Goal: Transaction & Acquisition: Purchase product/service

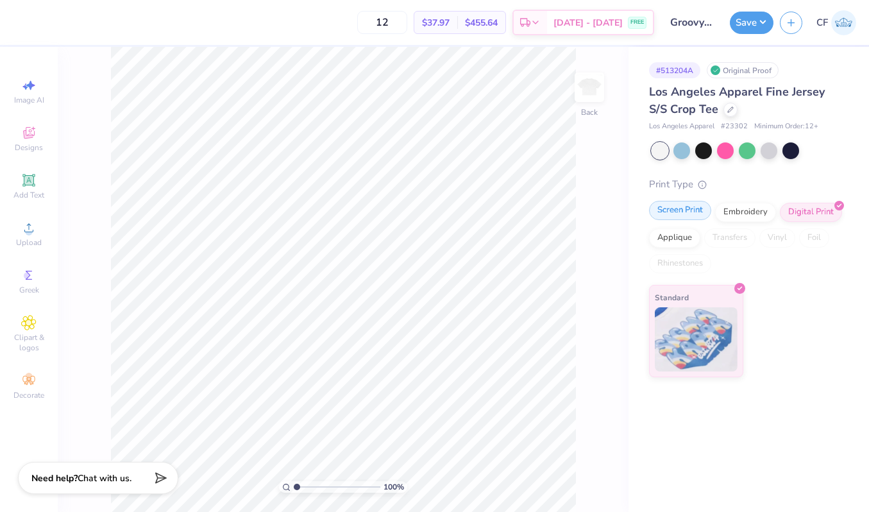
click at [671, 208] on div "Screen Print" at bounding box center [680, 210] width 62 height 19
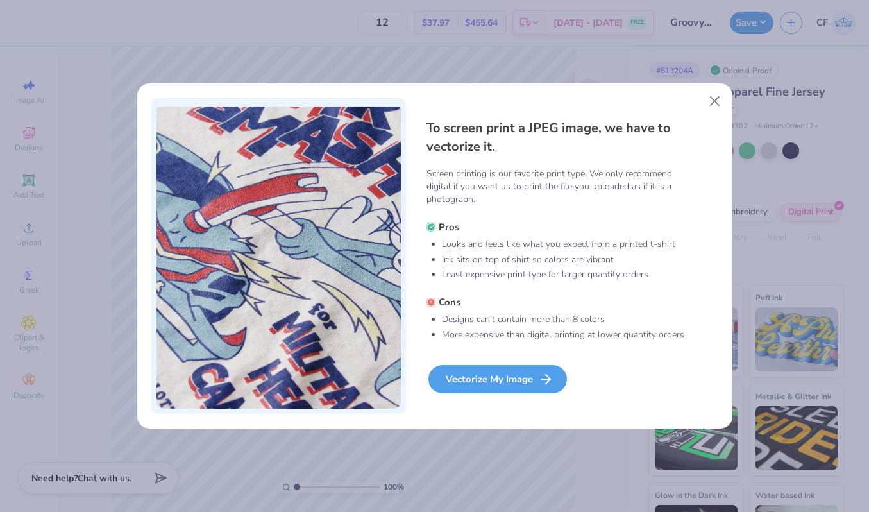
click at [500, 385] on div "Vectorize My Image" at bounding box center [497, 379] width 139 height 28
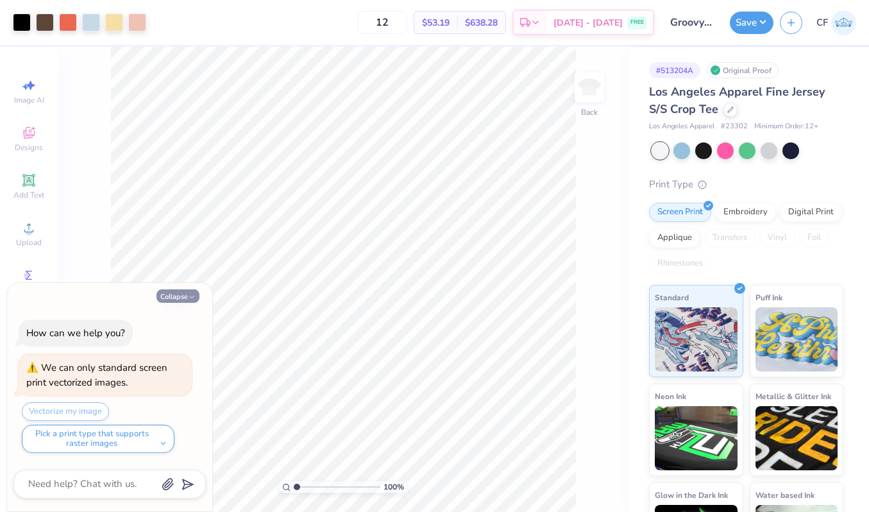
click at [177, 299] on button "Collapse" at bounding box center [177, 295] width 43 height 13
type textarea "x"
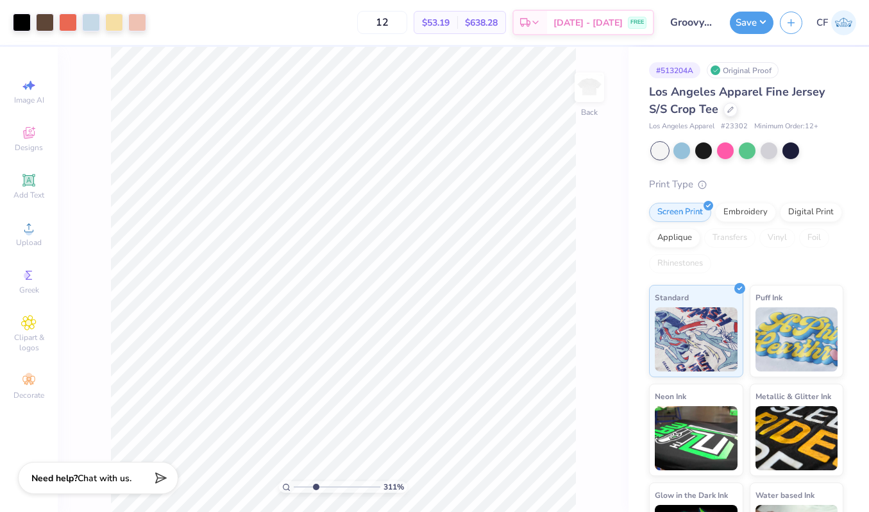
drag, startPoint x: 296, startPoint y: 487, endPoint x: 315, endPoint y: 486, distance: 18.6
type input "3.15"
click at [315, 486] on input "range" at bounding box center [337, 487] width 87 height 12
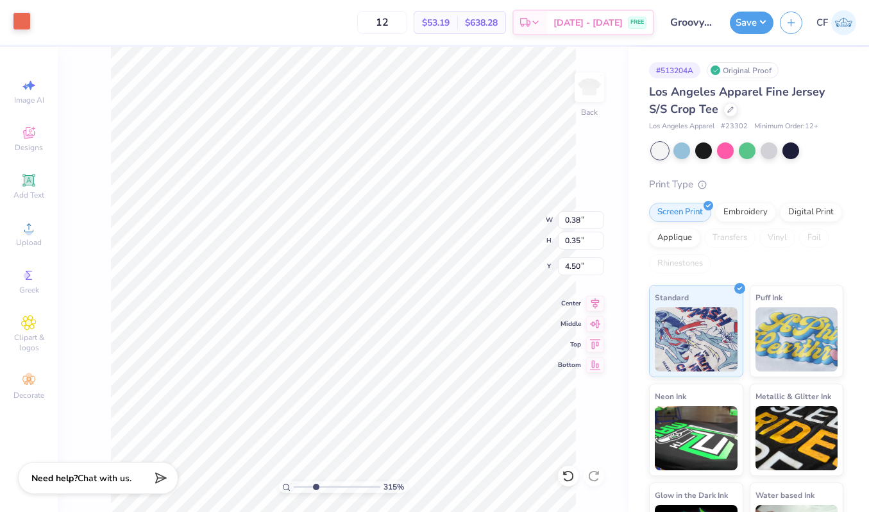
click at [22, 24] on div at bounding box center [22, 21] width 18 height 18
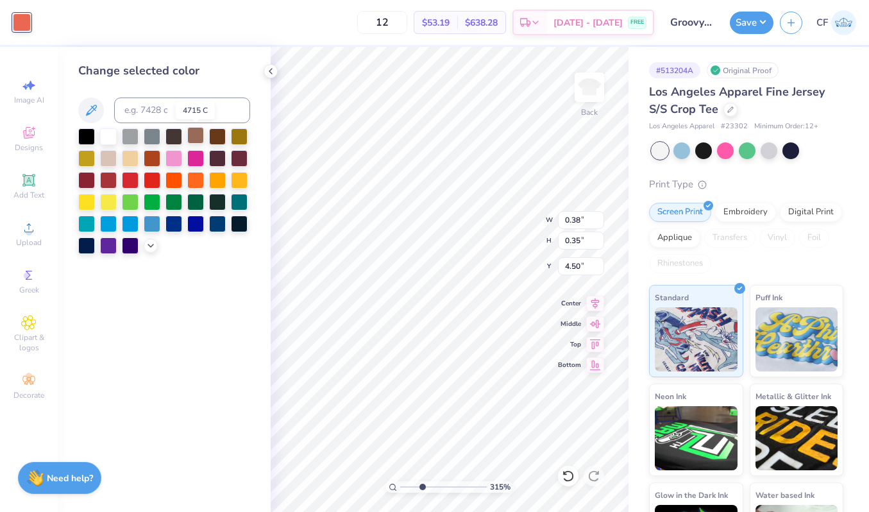
click at [196, 136] on div at bounding box center [195, 135] width 17 height 17
type input "0.25"
type input "0.32"
type input "3.83"
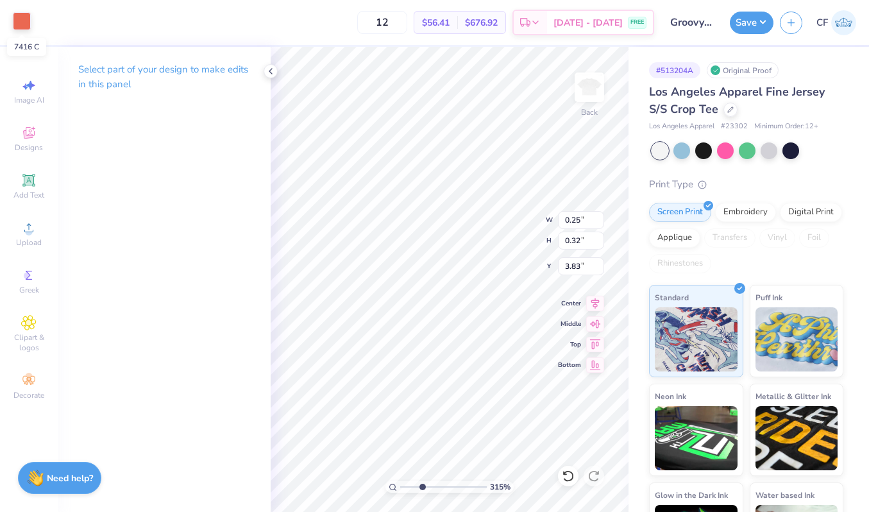
click at [15, 24] on div at bounding box center [22, 21] width 18 height 18
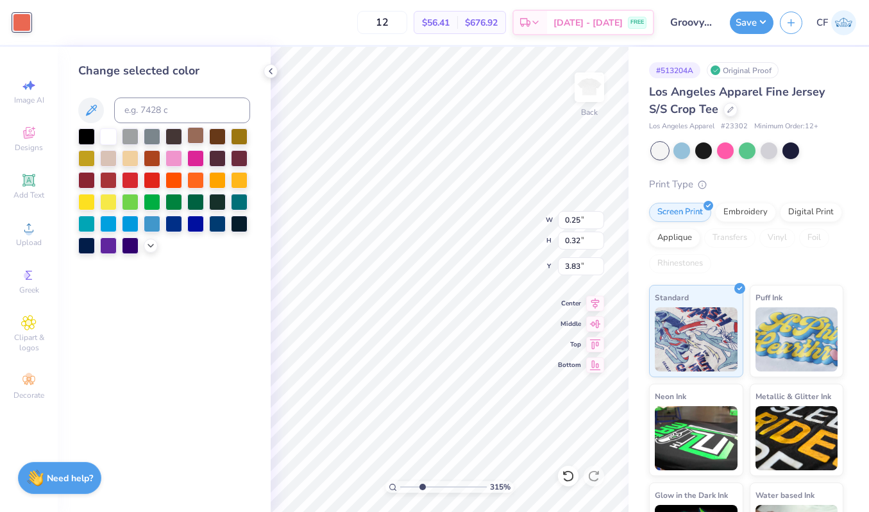
click at [196, 139] on div at bounding box center [195, 135] width 17 height 17
type input "0.22"
type input "0.27"
type input "3.93"
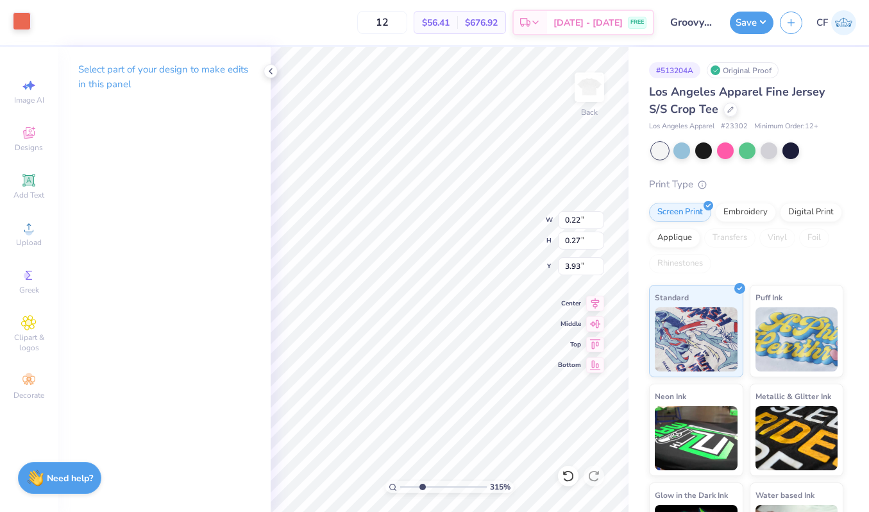
click at [21, 23] on div at bounding box center [22, 21] width 18 height 18
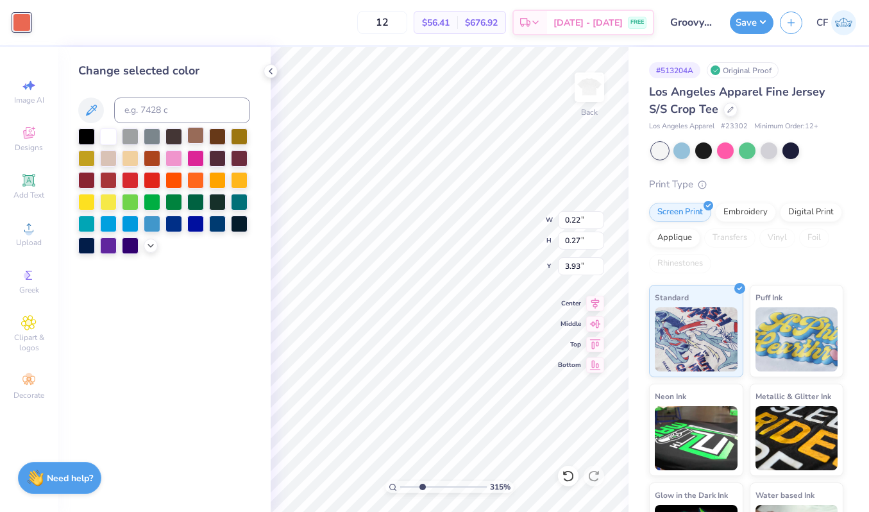
click at [194, 134] on div at bounding box center [195, 135] width 17 height 17
type input "0.81"
type input "1.06"
type input "2.58"
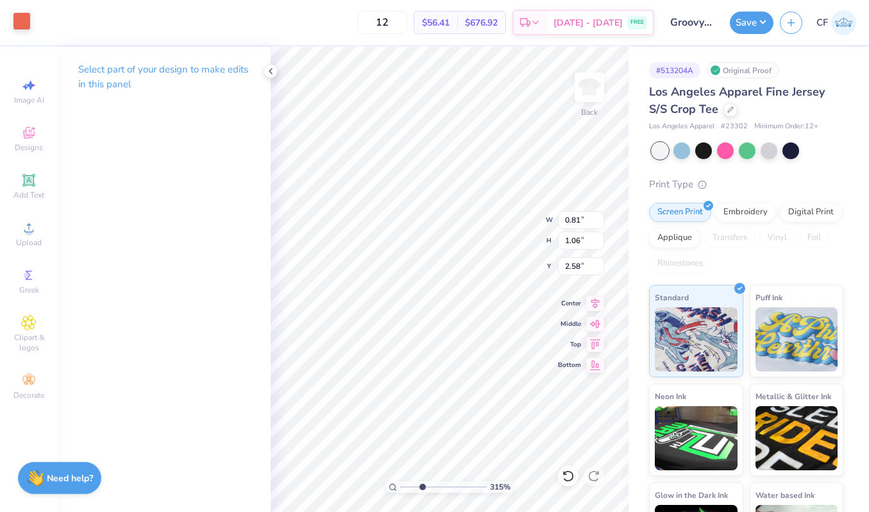
click at [26, 21] on div at bounding box center [22, 21] width 18 height 18
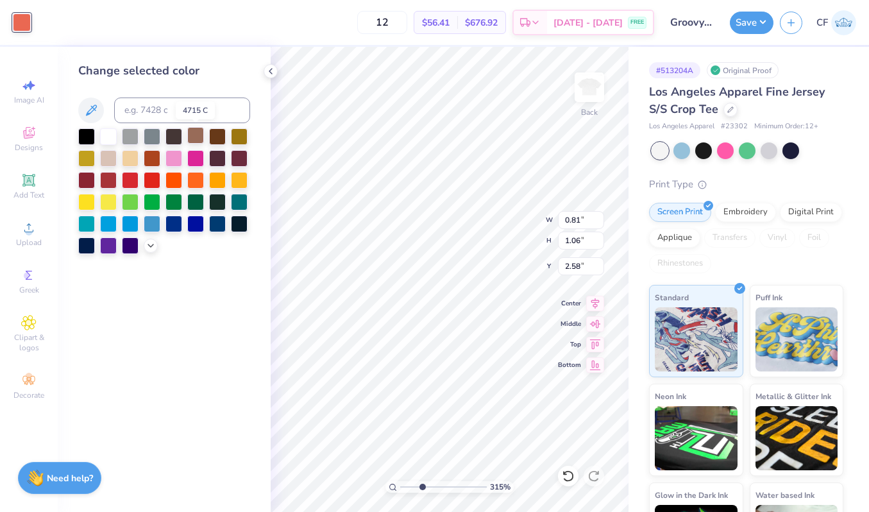
click at [198, 132] on div at bounding box center [195, 135] width 17 height 17
type input "0.99"
type input "2.56"
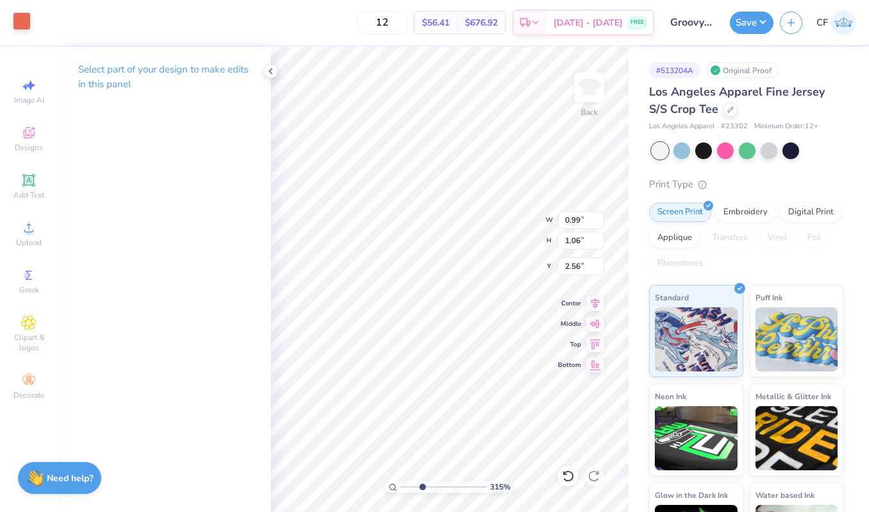
click at [18, 28] on div at bounding box center [22, 21] width 18 height 18
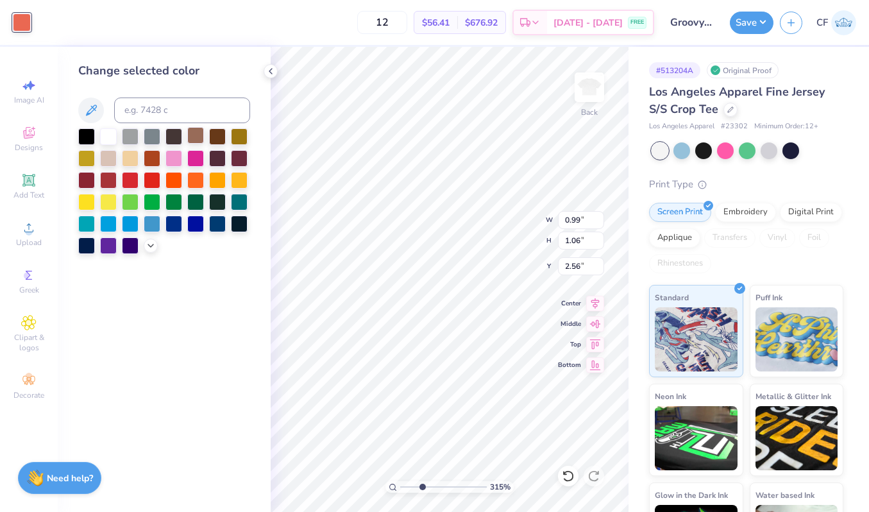
click at [200, 141] on div at bounding box center [195, 135] width 17 height 17
type input "0.27"
type input "0.35"
type input "7.17"
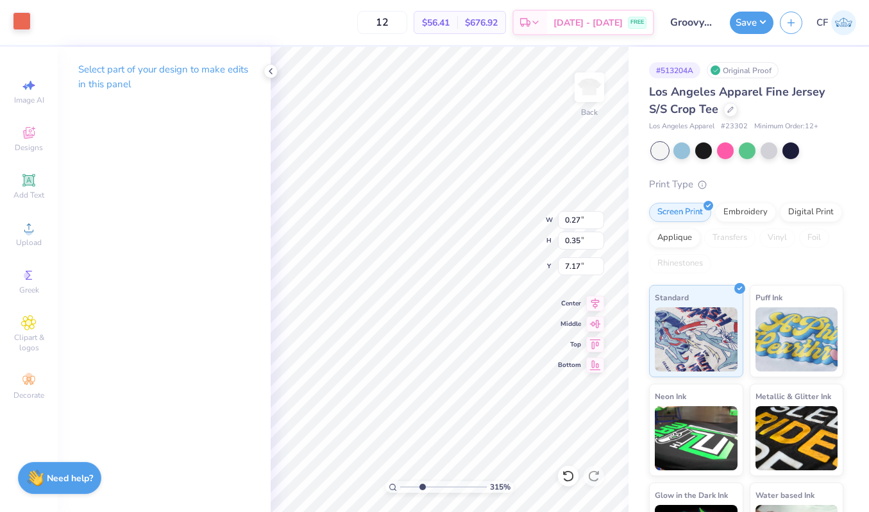
click at [14, 15] on div at bounding box center [22, 21] width 18 height 18
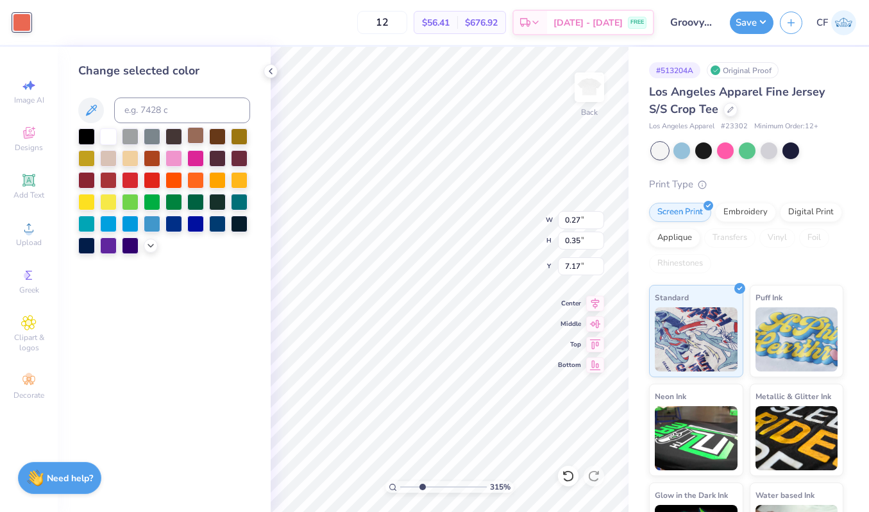
click at [198, 139] on div at bounding box center [195, 135] width 17 height 17
type input "0.11"
type input "0.25"
type input "7.02"
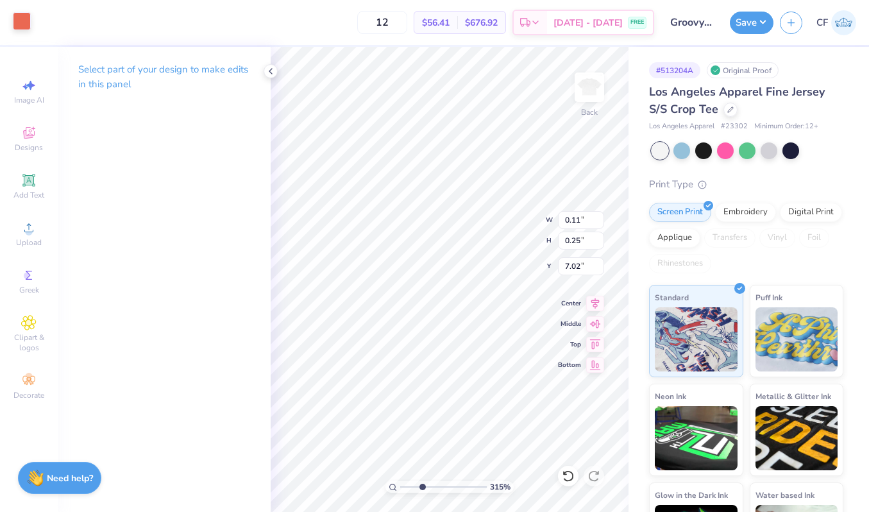
click at [21, 30] on div at bounding box center [22, 21] width 18 height 18
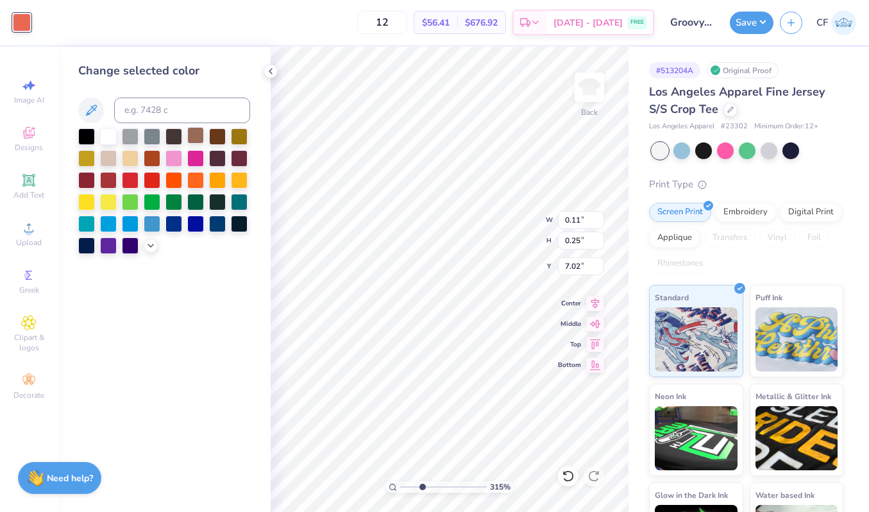
click at [196, 139] on div at bounding box center [195, 135] width 17 height 17
click at [374, 43] on div "12 $56.41 Per Item $676.92 Total Est. Delivery [DATE] - [DATE] FREE" at bounding box center [345, 22] width 617 height 45
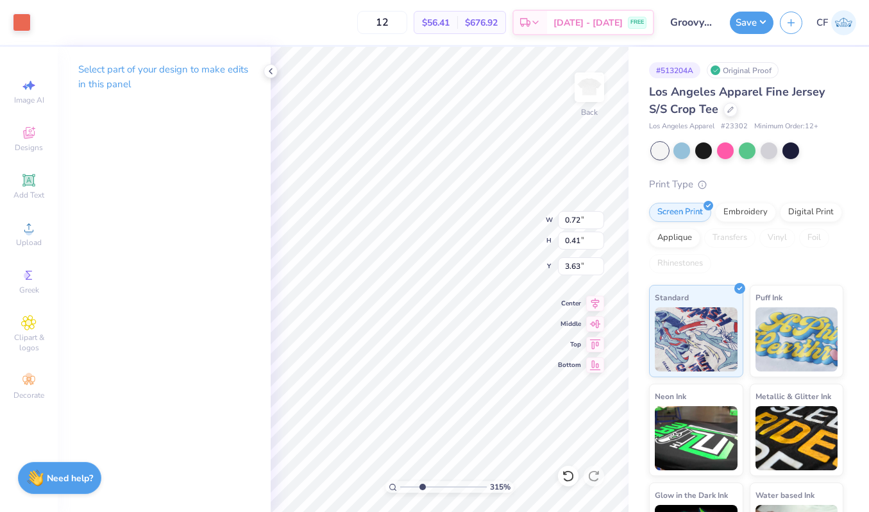
click at [8, 17] on div "Art colors" at bounding box center [15, 22] width 31 height 45
click at [19, 24] on div at bounding box center [22, 21] width 18 height 18
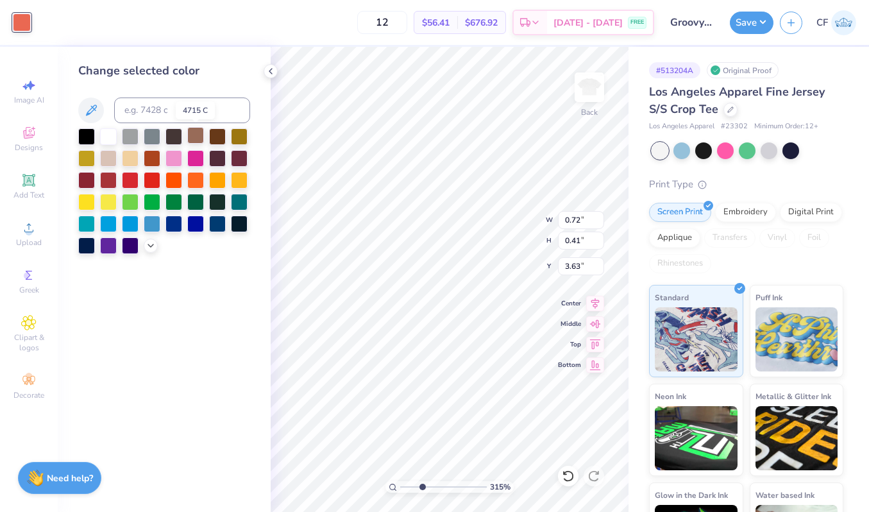
click at [192, 139] on div at bounding box center [195, 135] width 17 height 17
type input "0.48"
type input "0.22"
type input "3.34"
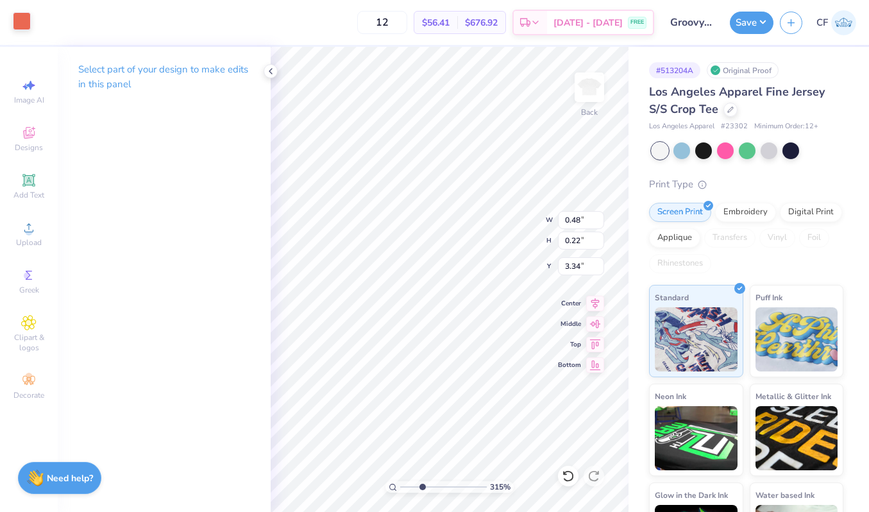
click at [24, 16] on div at bounding box center [22, 21] width 18 height 18
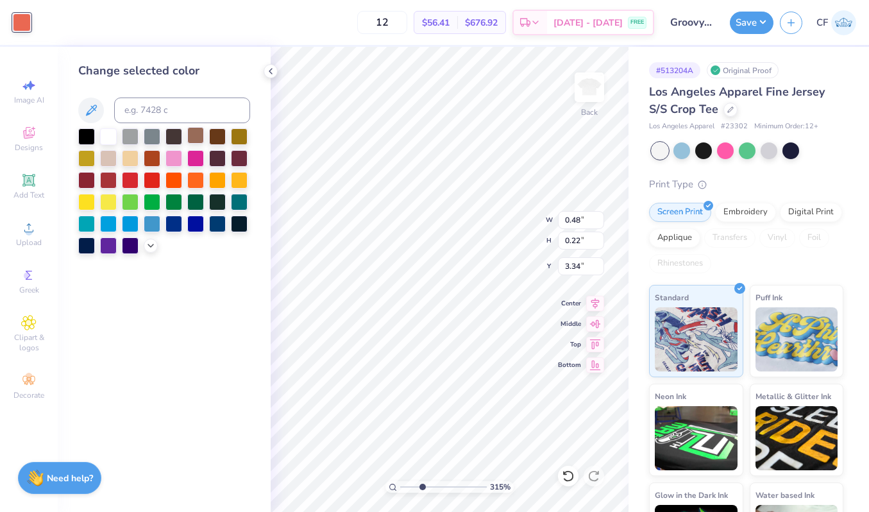
click at [195, 135] on div at bounding box center [195, 135] width 17 height 17
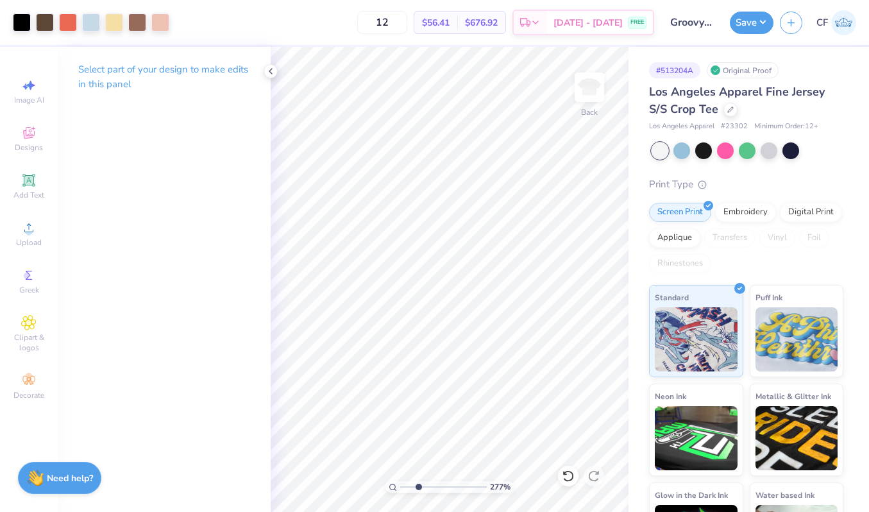
type input "2.68"
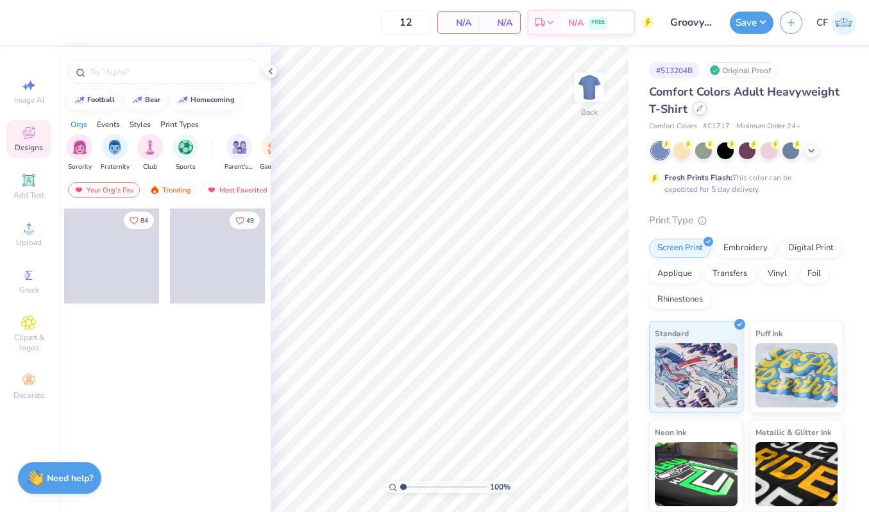
click at [700, 113] on div at bounding box center [700, 108] width 14 height 14
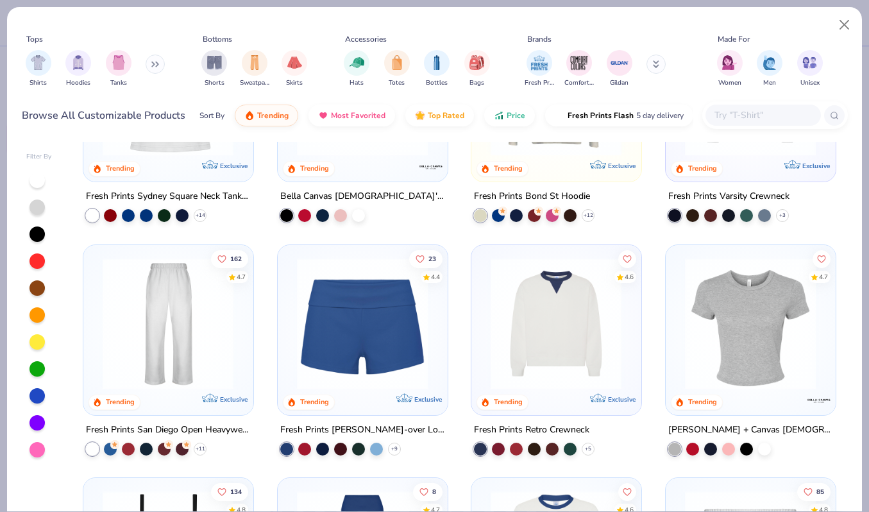
scroll to position [606, 0]
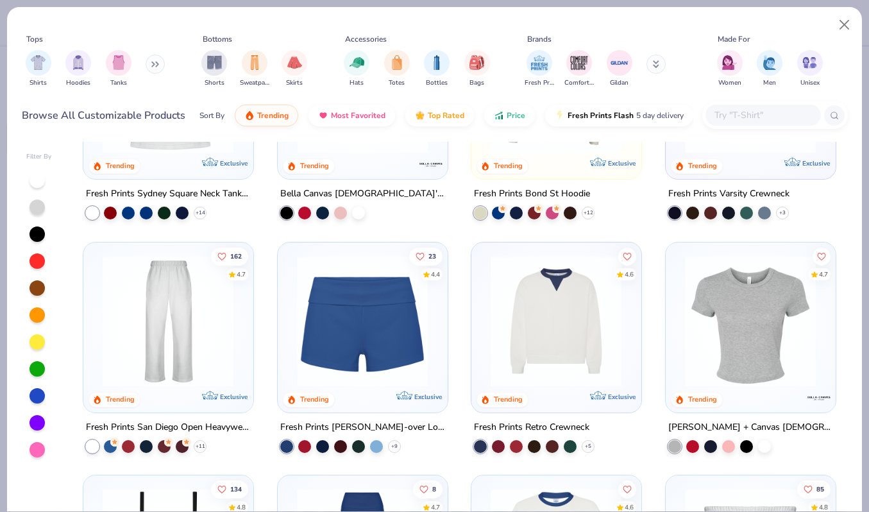
click at [397, 342] on img at bounding box center [363, 320] width 144 height 131
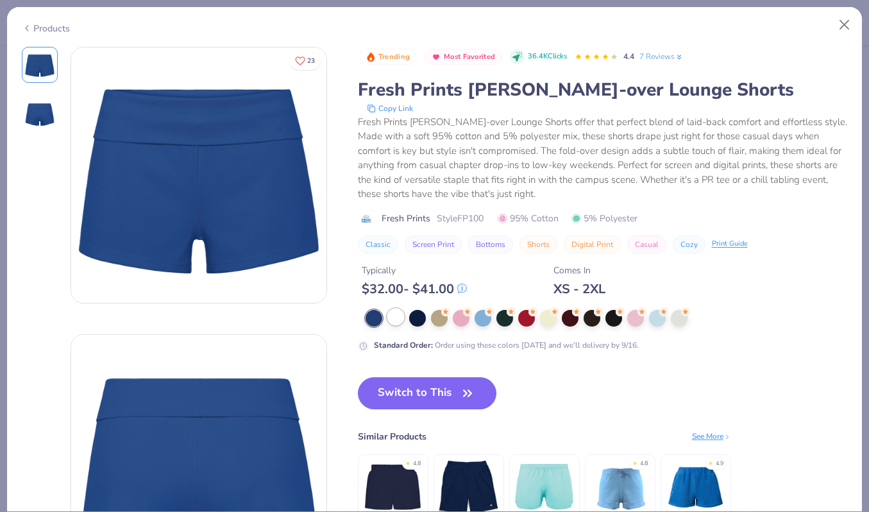
click at [392, 322] on div at bounding box center [395, 316] width 17 height 17
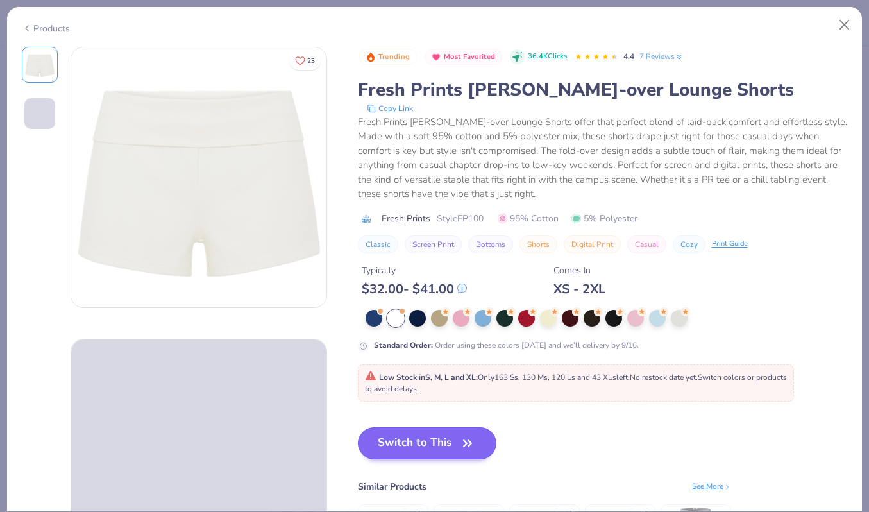
click at [423, 394] on div "Low Stock in S, M, L and XL : Only 163 Ss, 130 Ms, 120 Ls and 43 XLs left. No r…" at bounding box center [576, 382] width 422 height 23
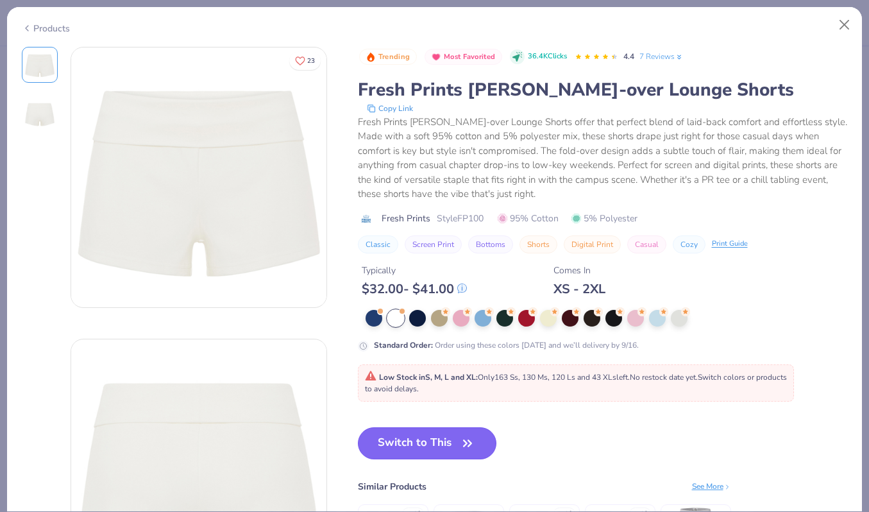
click at [412, 443] on button "Switch to This" at bounding box center [427, 443] width 139 height 32
type input "50"
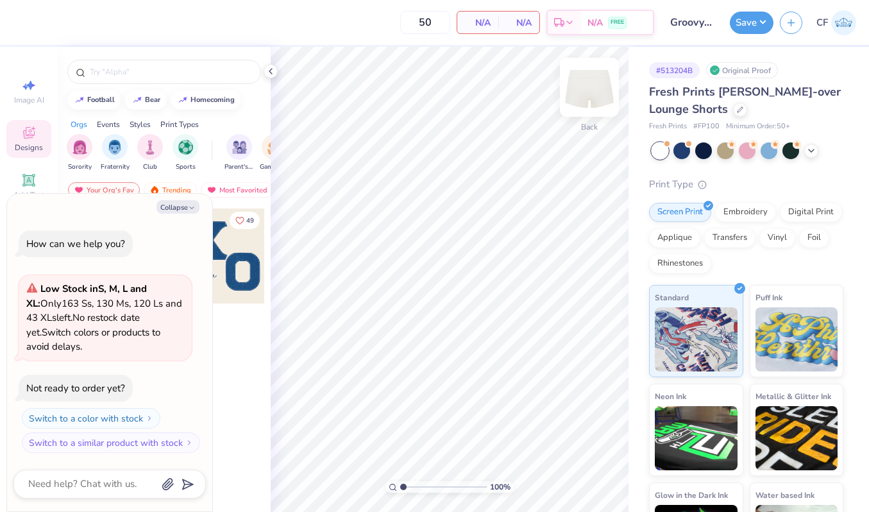
click at [599, 85] on img at bounding box center [589, 87] width 51 height 51
click at [176, 205] on button "Collapse" at bounding box center [177, 206] width 43 height 13
type textarea "x"
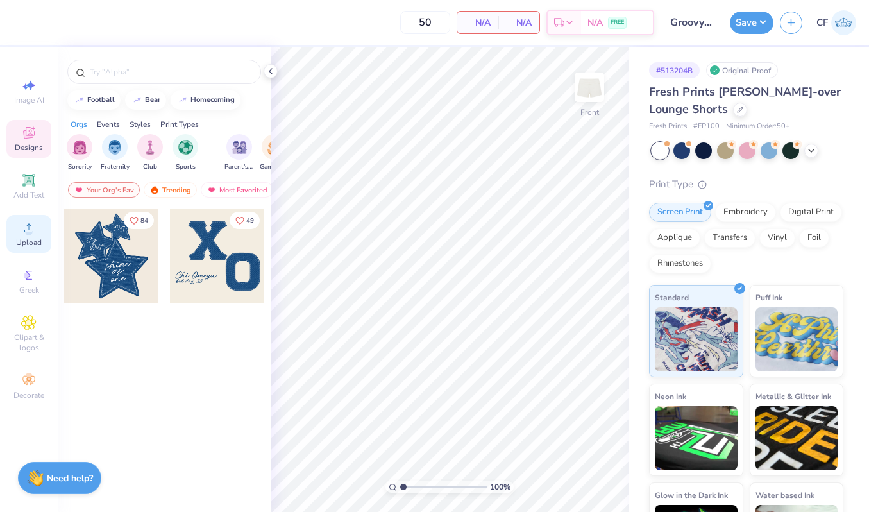
click at [34, 240] on span "Upload" at bounding box center [29, 242] width 26 height 10
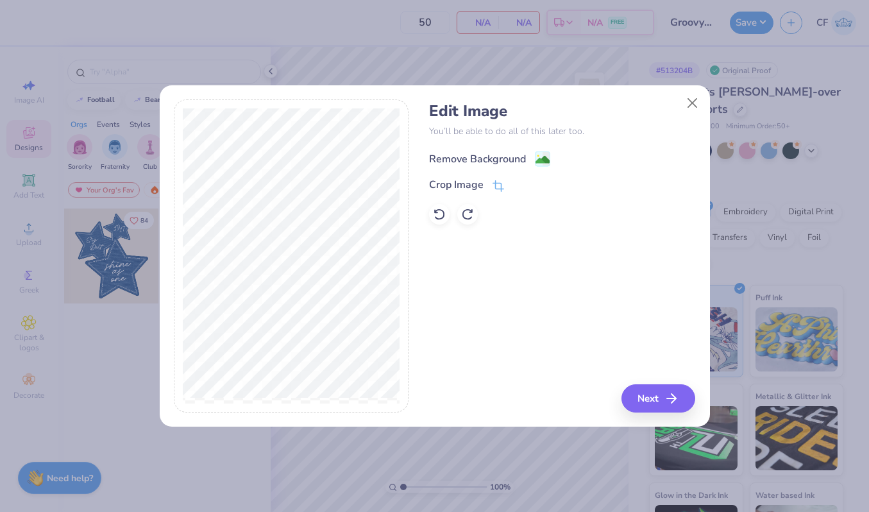
click at [495, 154] on div "Remove Background" at bounding box center [477, 158] width 97 height 15
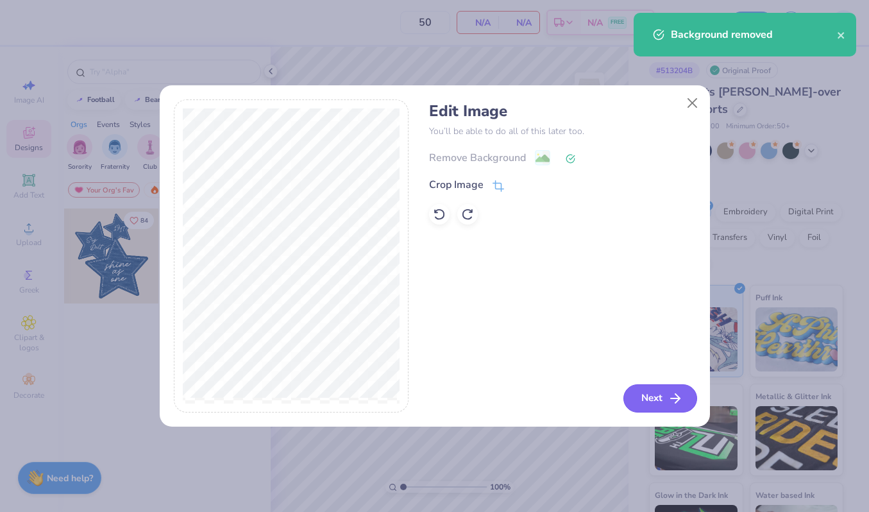
click at [648, 391] on button "Next" at bounding box center [660, 398] width 74 height 28
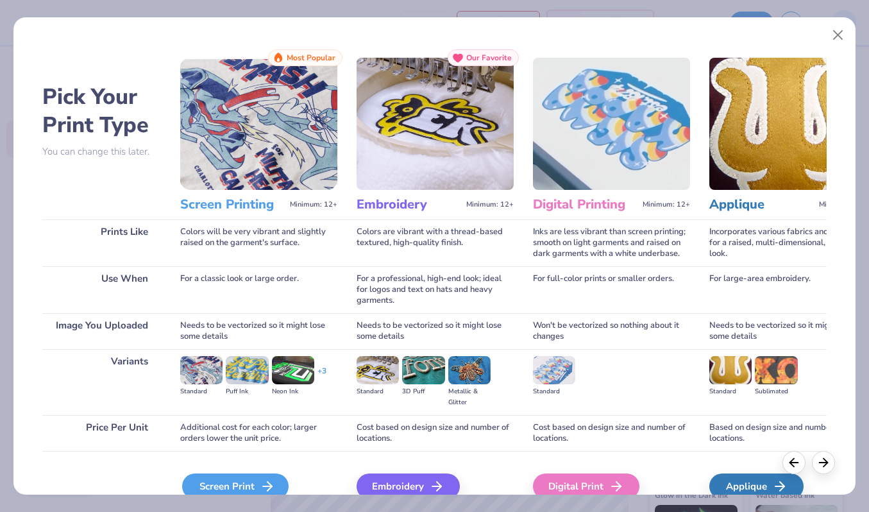
click at [247, 477] on div "Screen Print" at bounding box center [235, 486] width 106 height 26
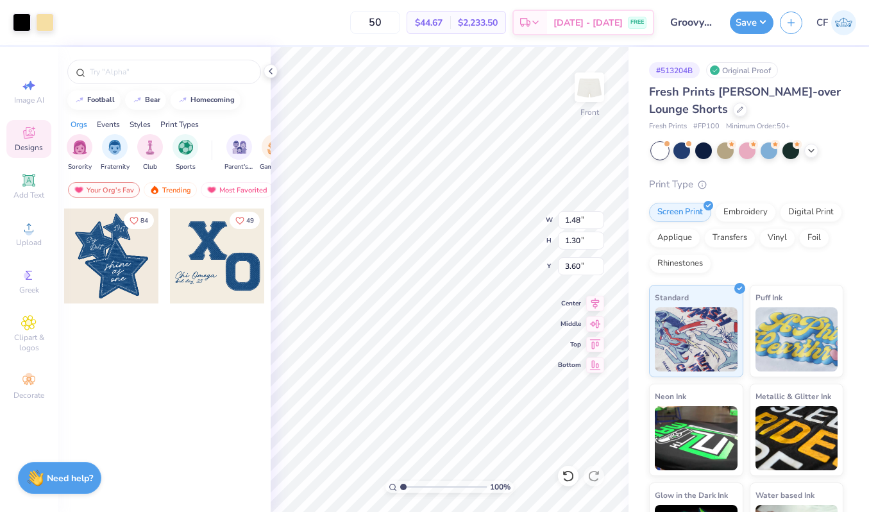
type input "4.15"
type input "3.65"
type input "1.25"
click at [570, 223] on input "4.15" at bounding box center [581, 220] width 46 height 18
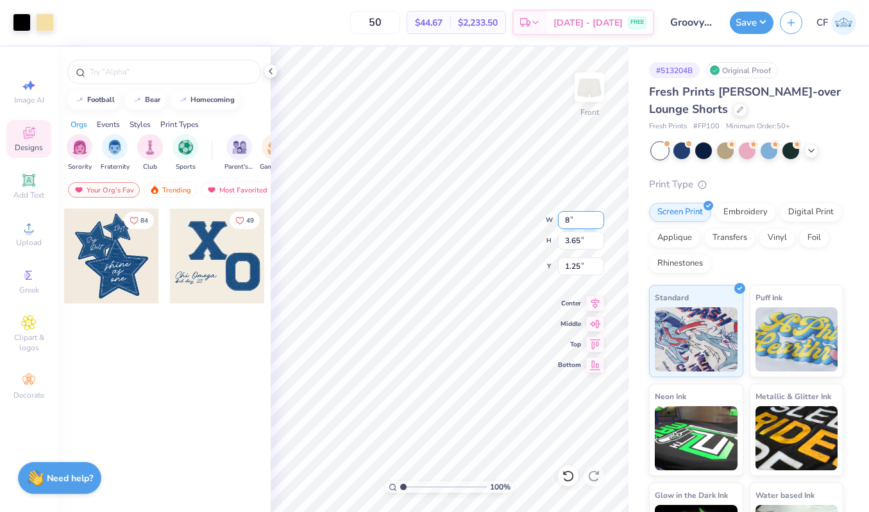
type input "7.01"
type input "6.16"
click at [597, 305] on icon at bounding box center [595, 301] width 18 height 15
click at [595, 325] on icon at bounding box center [595, 321] width 18 height 15
type input "1.17"
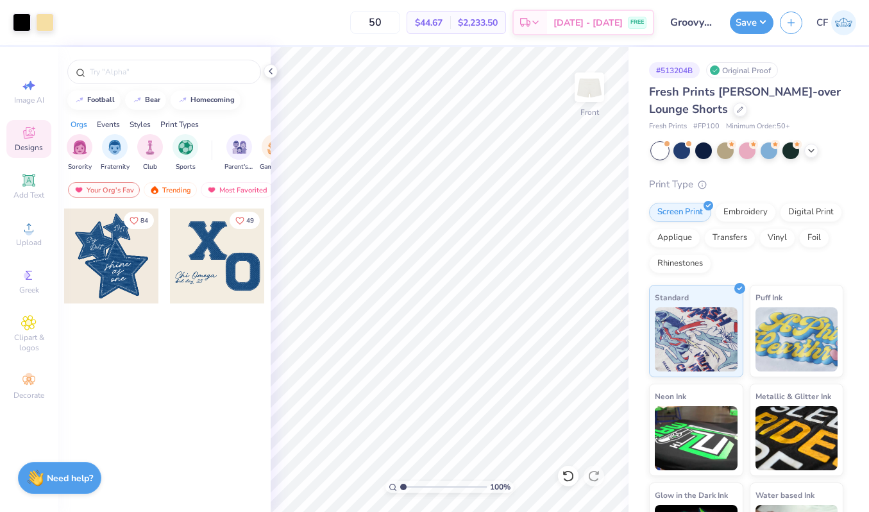
drag, startPoint x: 404, startPoint y: 486, endPoint x: 368, endPoint y: 482, distance: 36.8
click at [400, 482] on input "range" at bounding box center [443, 487] width 87 height 12
click at [271, 75] on icon at bounding box center [271, 71] width 10 height 10
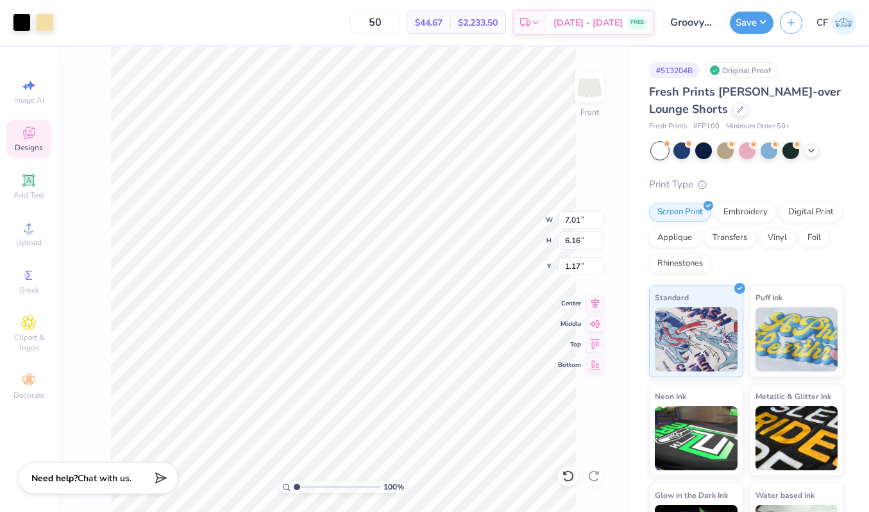
type input "5.52"
type input "4.86"
click at [592, 303] on icon at bounding box center [595, 301] width 18 height 15
click at [592, 318] on icon at bounding box center [595, 321] width 18 height 15
type input "1.82"
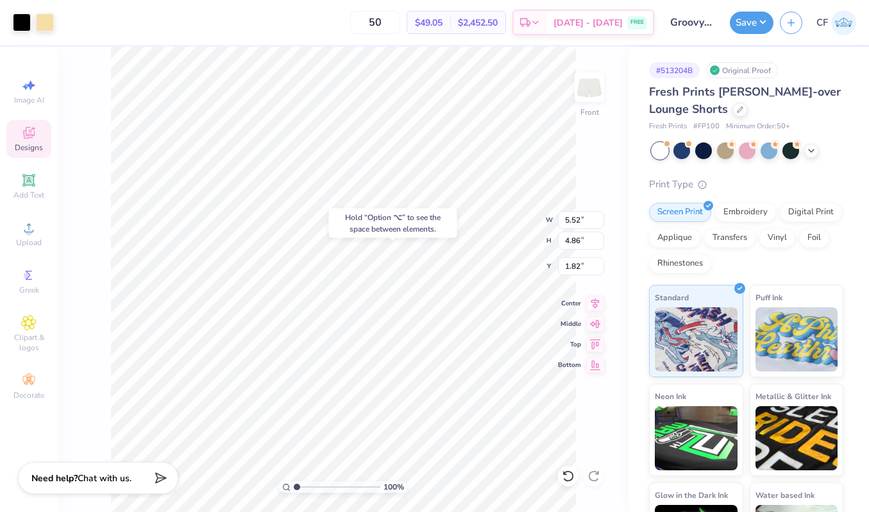
click at [437, 219] on div "Hold “Option ⌥” to see the space between elements." at bounding box center [393, 223] width 128 height 30
